Goal: Task Accomplishment & Management: Manage account settings

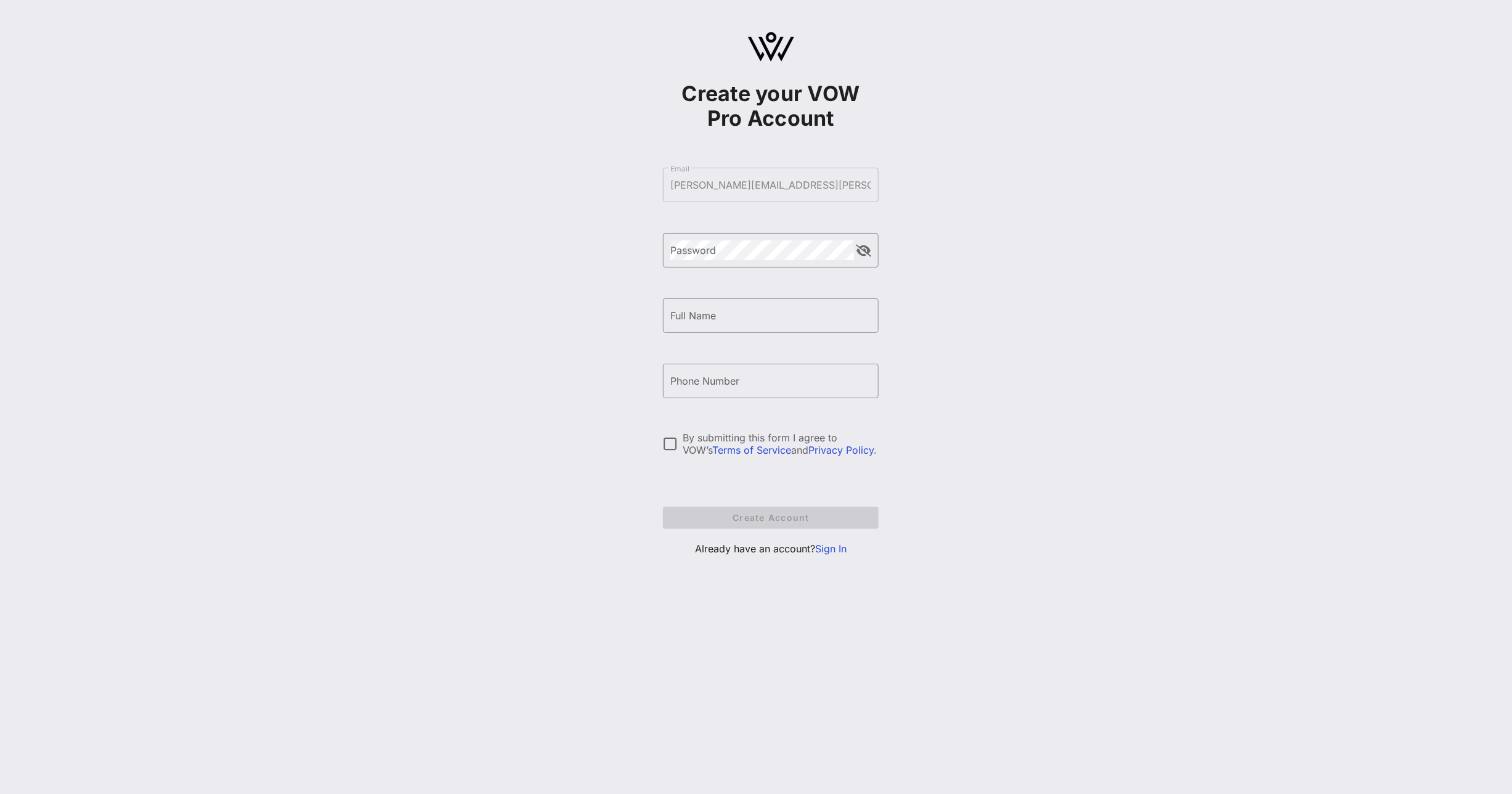
click at [836, 501] on link "Sign In" at bounding box center [831, 549] width 31 height 13
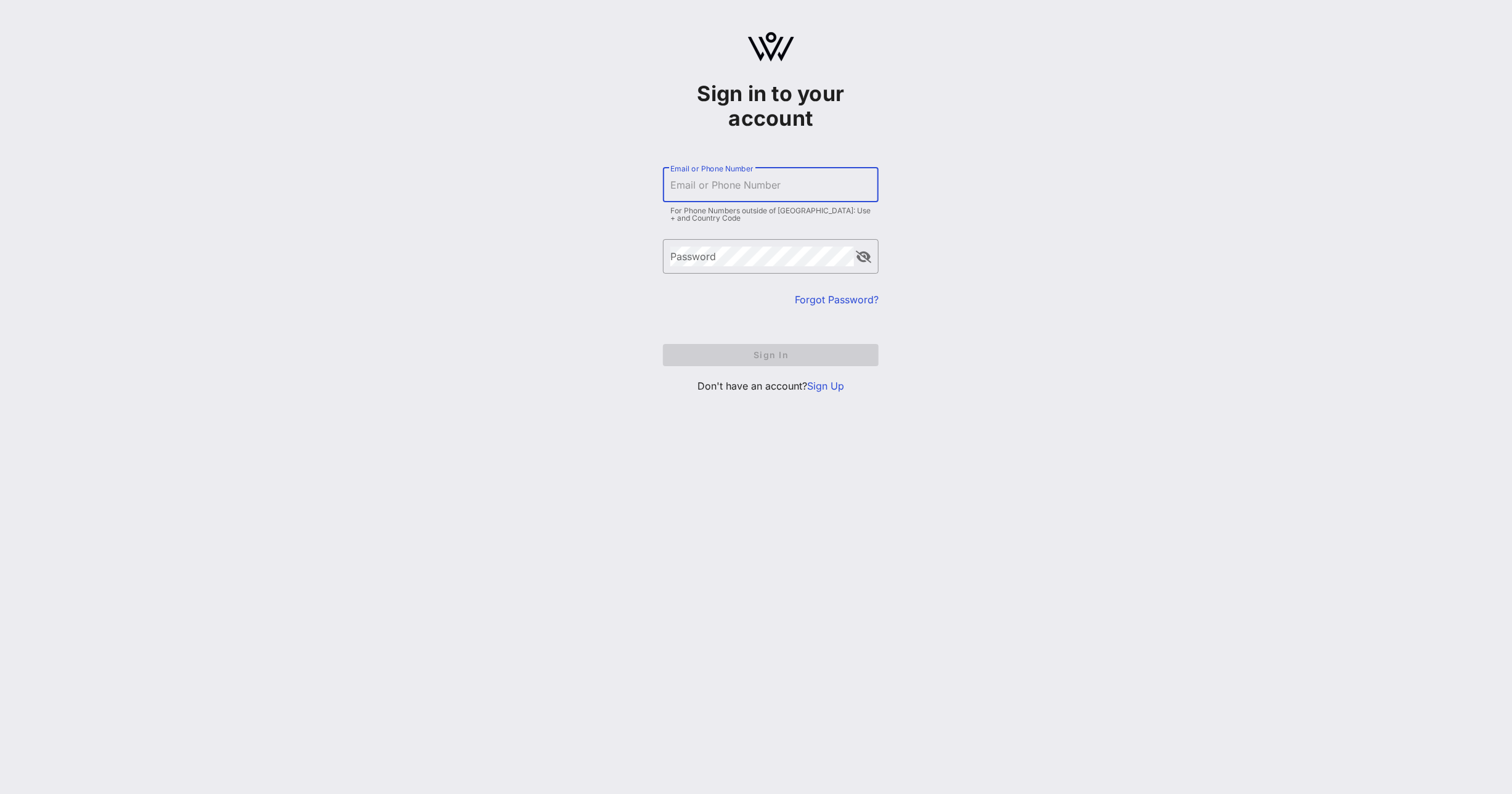
click at [756, 194] on input "Email or Phone Number" at bounding box center [771, 185] width 201 height 20
type input "[PERSON_NAME][EMAIL_ADDRESS][DOMAIN_NAME]"
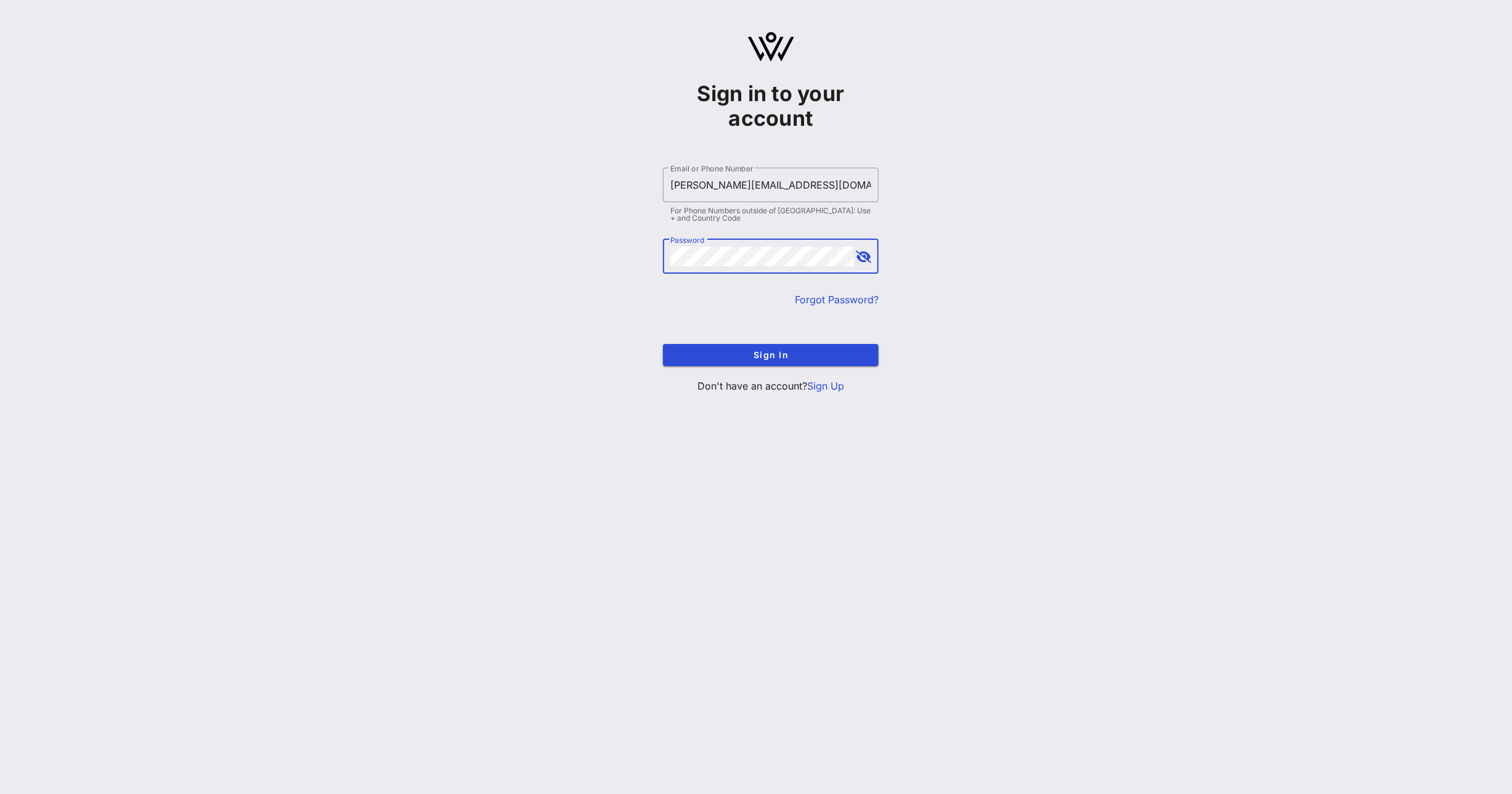
click at [663, 344] on button "Sign In" at bounding box center [771, 354] width 216 height 22
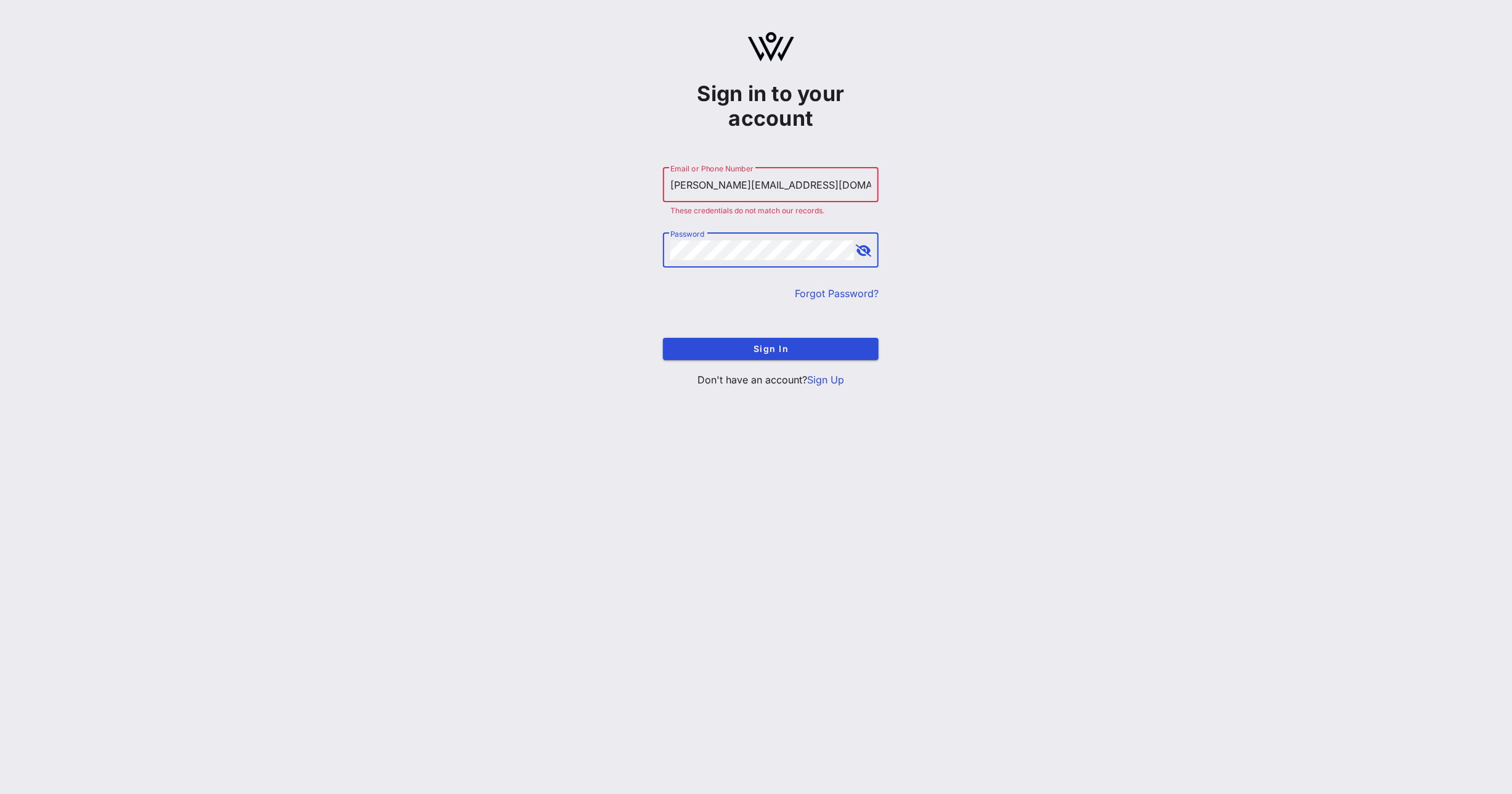
click at [663, 338] on button "Sign In" at bounding box center [771, 348] width 216 height 22
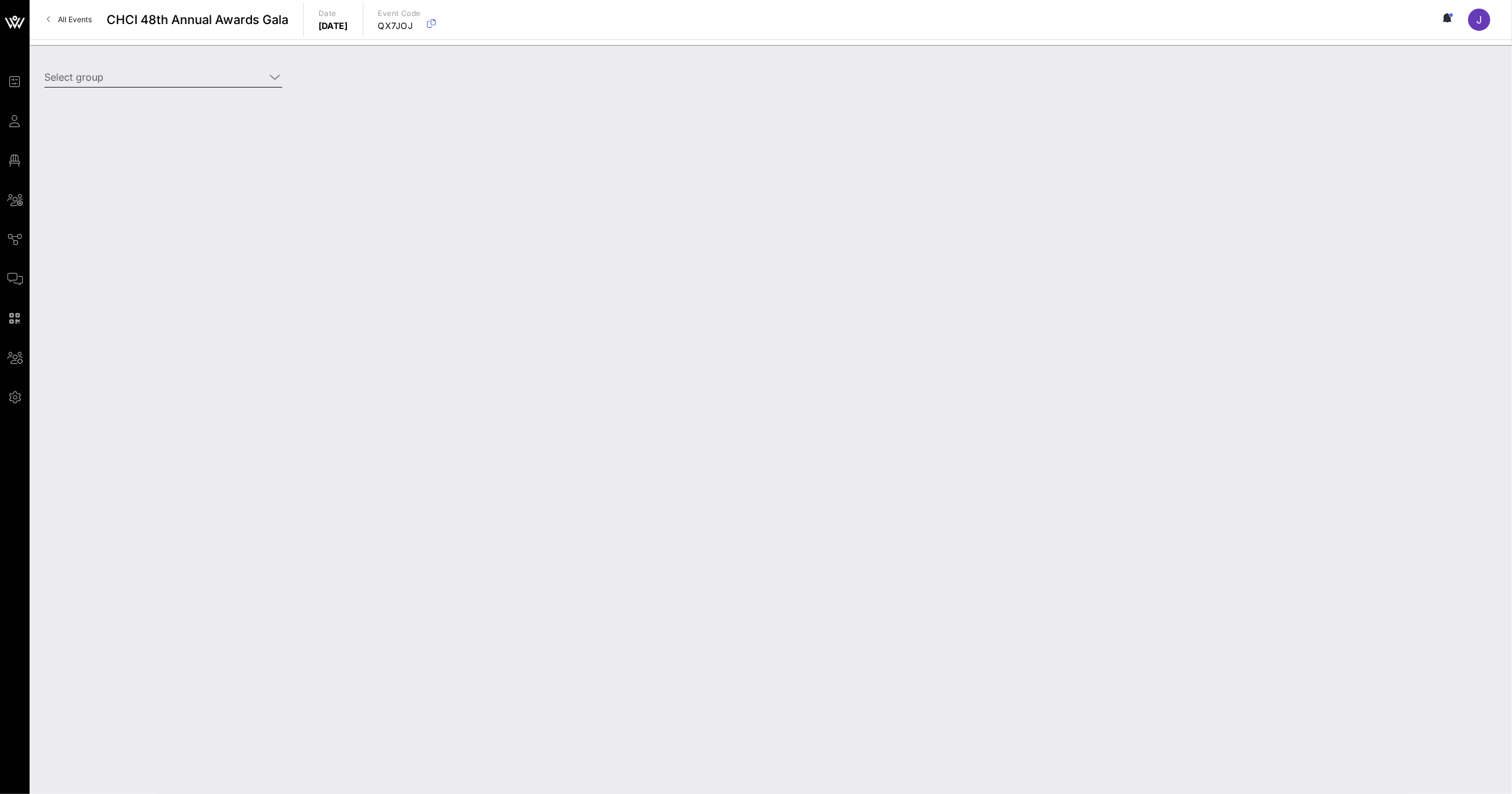
click at [274, 74] on icon at bounding box center [274, 77] width 11 height 15
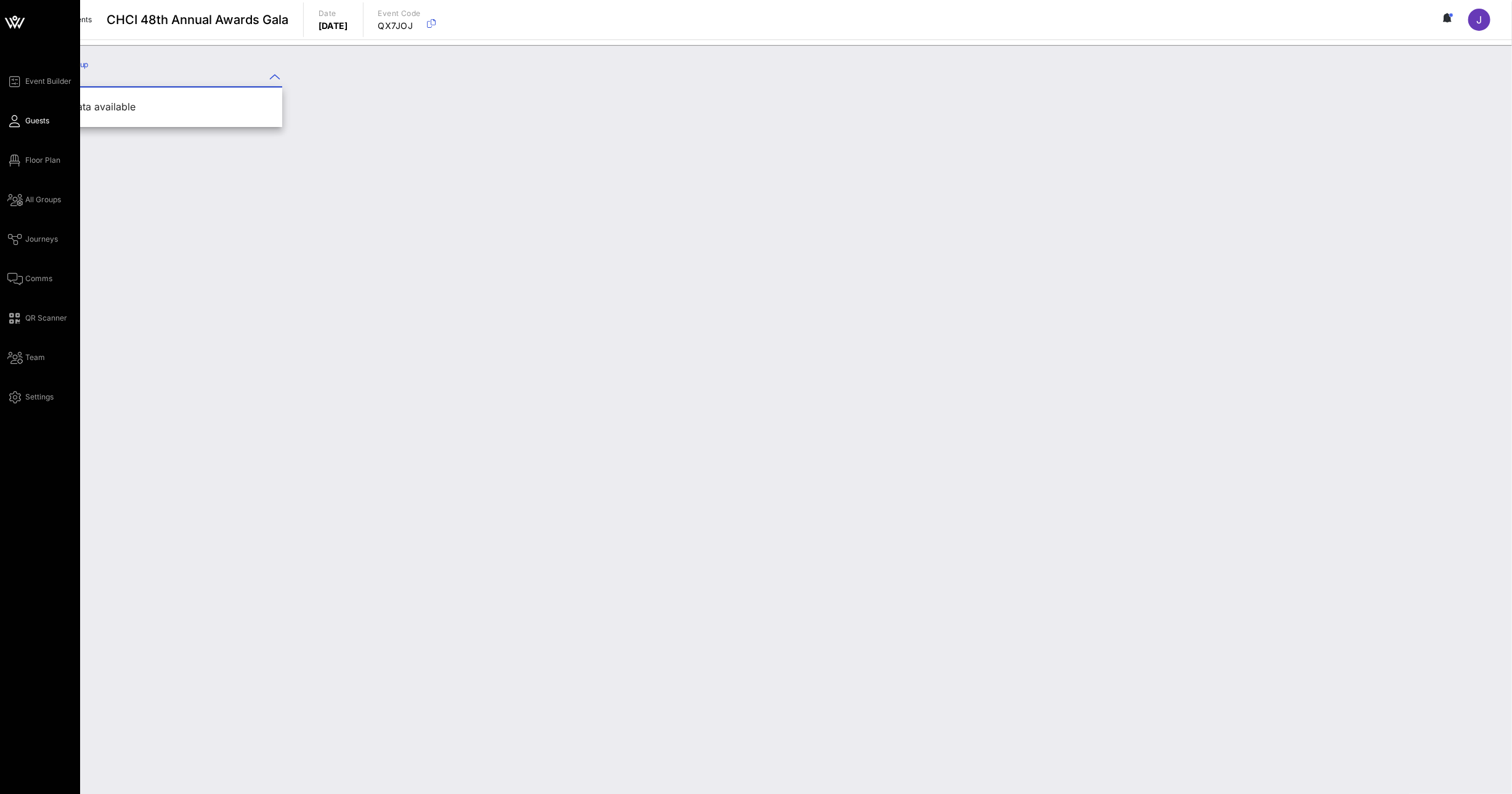
click at [33, 124] on span "Guests" at bounding box center [37, 120] width 24 height 11
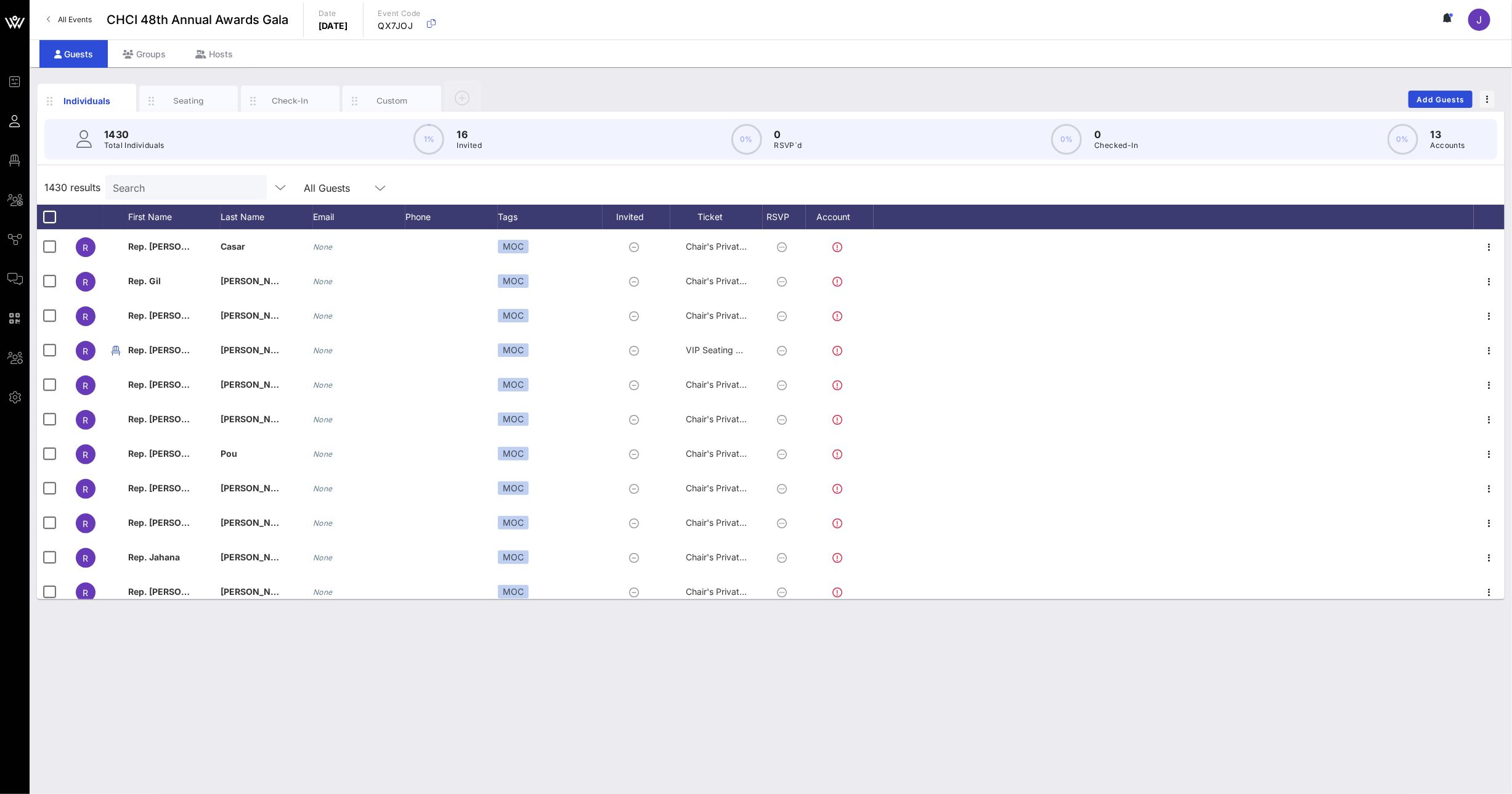
click at [1024, 21] on span "J" at bounding box center [1480, 19] width 5 height 13
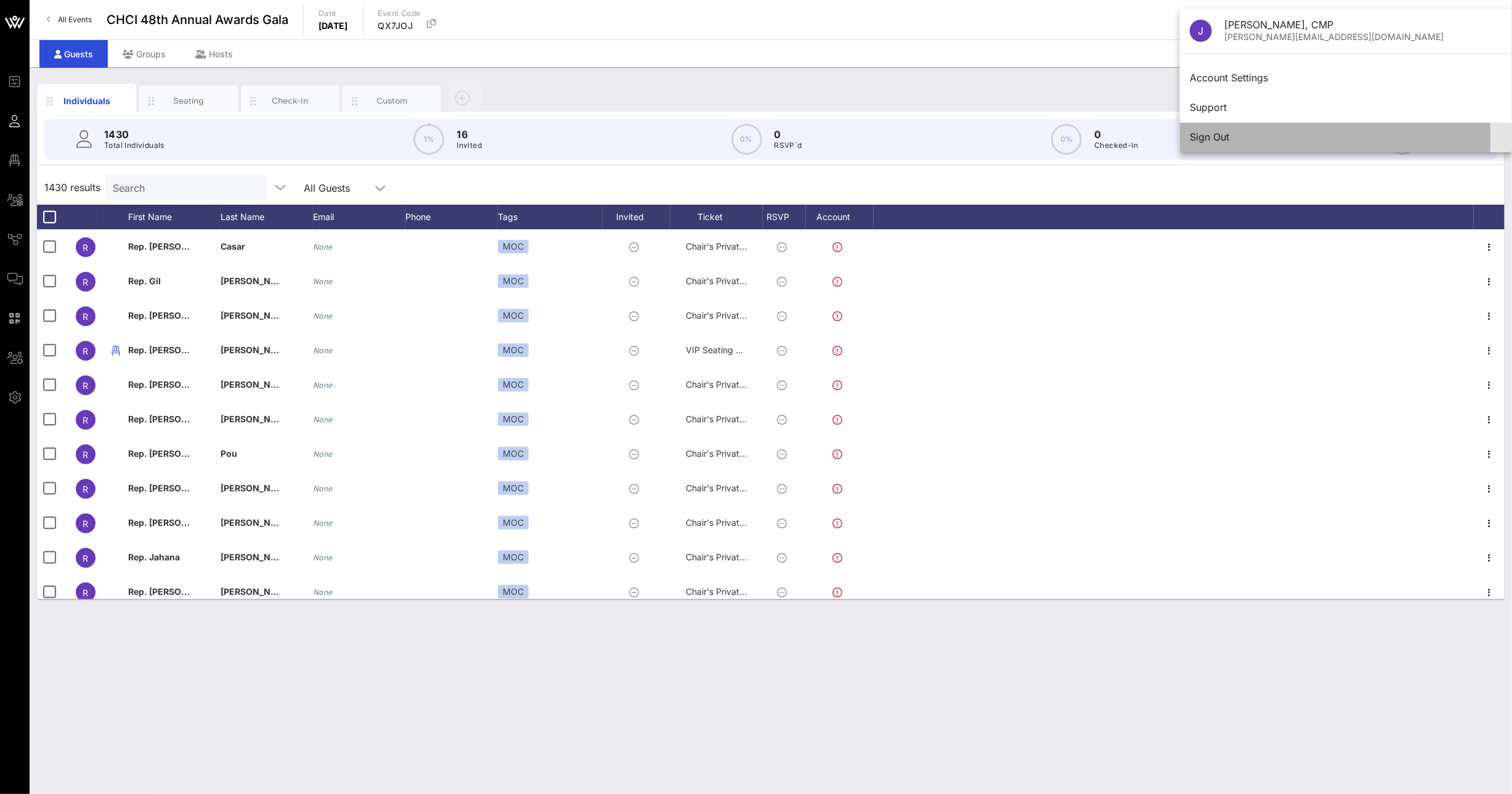
click at [1024, 140] on div "Sign Out" at bounding box center [1346, 137] width 312 height 12
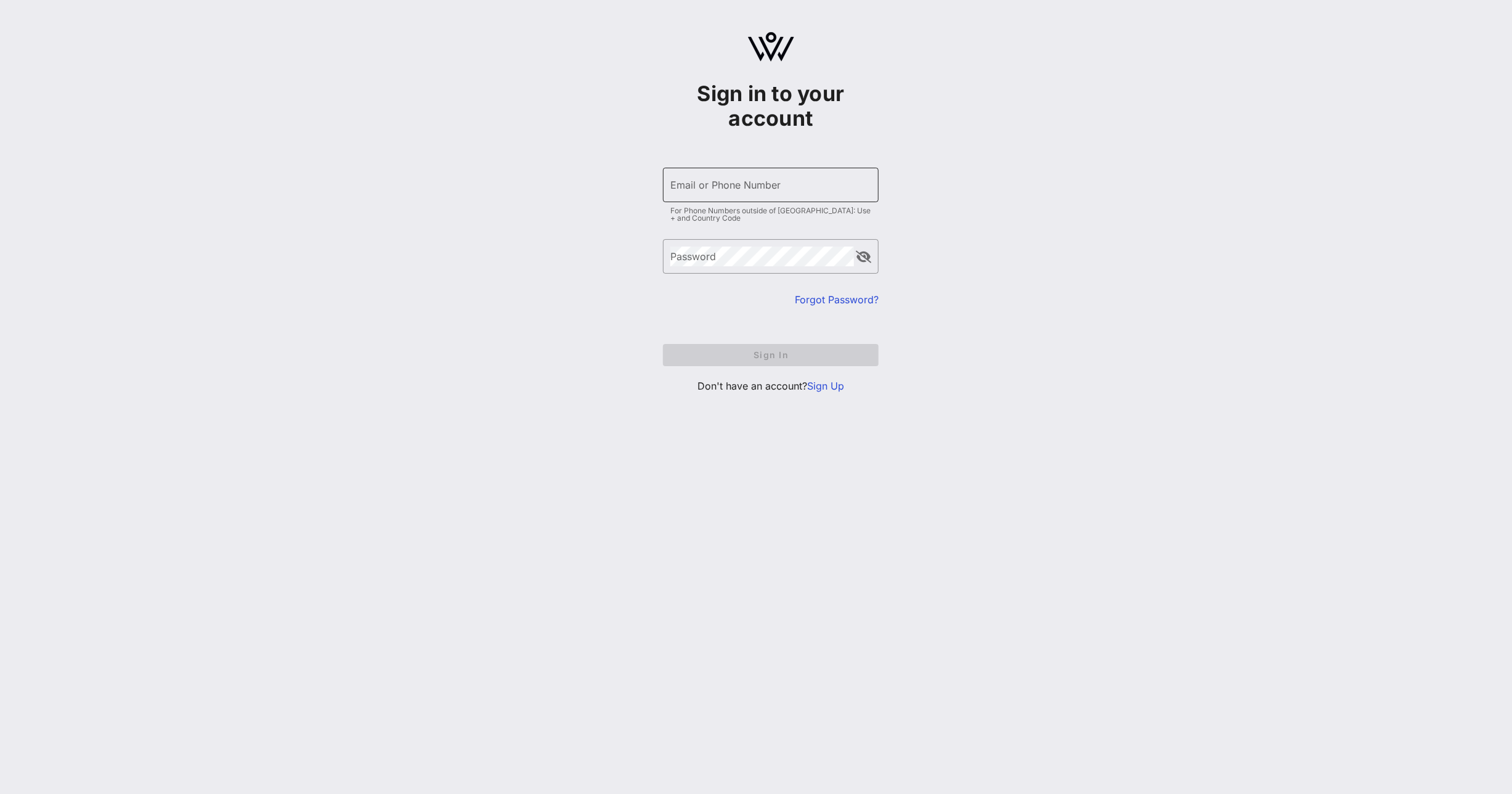
click at [764, 190] on input "Email or Phone Number" at bounding box center [771, 185] width 201 height 20
type input "[PERSON_NAME][EMAIL_ADDRESS][PERSON_NAME][DOMAIN_NAME]"
click at [663, 344] on button "Sign In" at bounding box center [771, 354] width 216 height 22
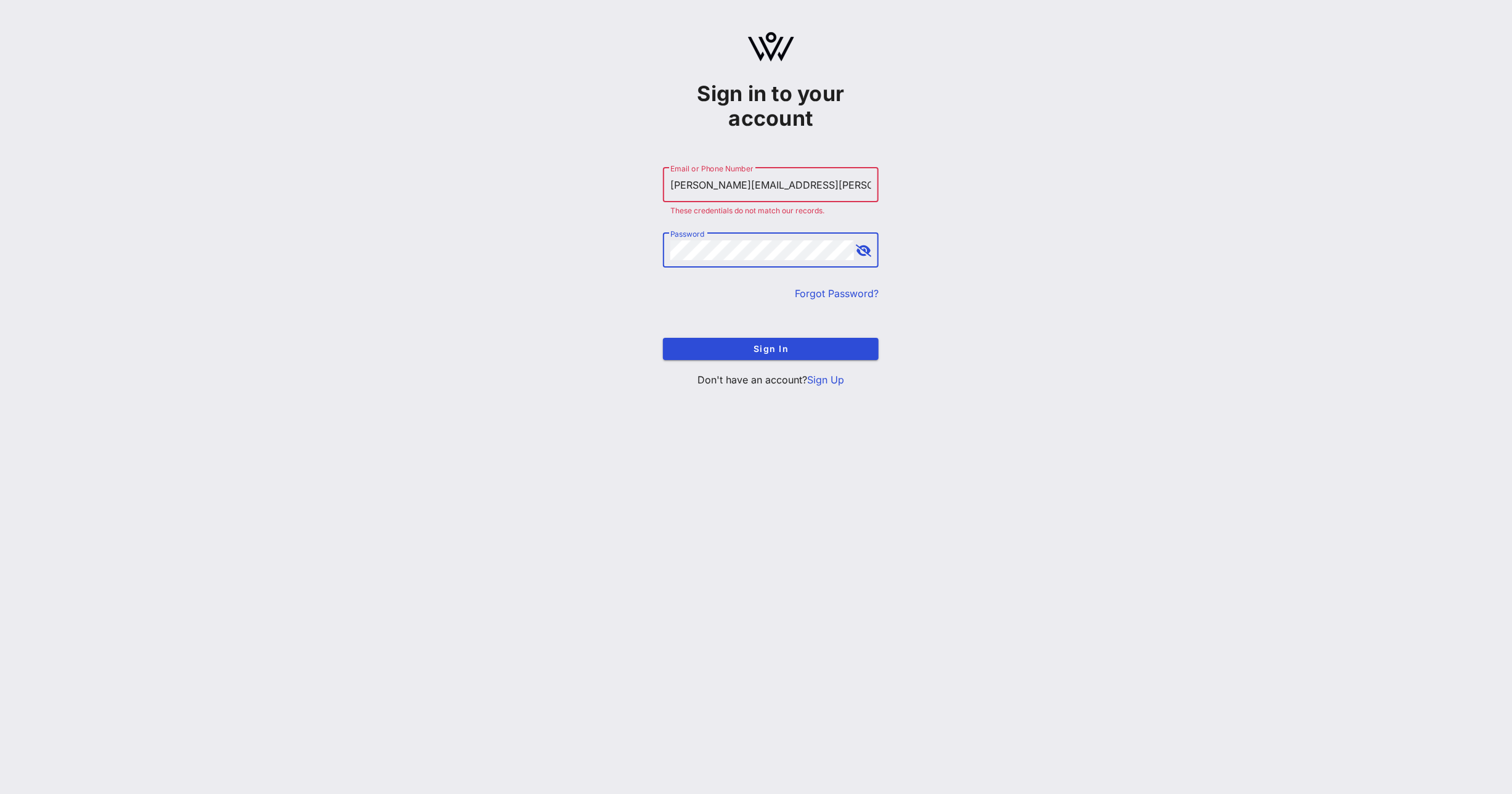
click at [663, 338] on button "Sign In" at bounding box center [771, 348] width 216 height 22
